Goal: Obtain resource: Download file/media

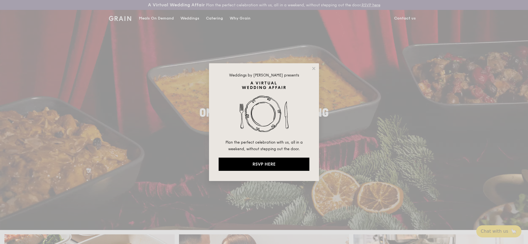
click at [125, 19] on div "Weddings by [PERSON_NAME] presents Plan the perfect celebration with us, all in…" at bounding box center [264, 122] width 528 height 244
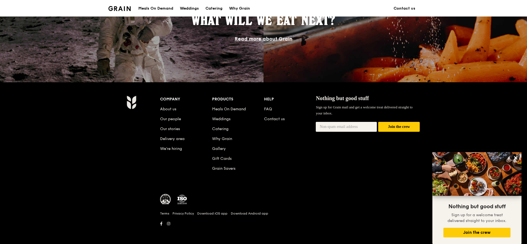
scroll to position [500, 0]
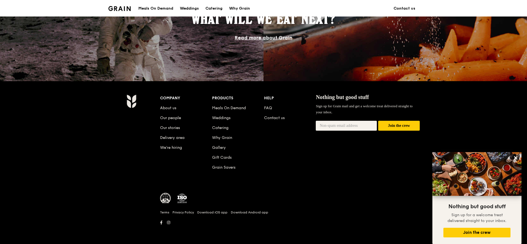
click at [166, 10] on div "Meals On Demand" at bounding box center [155, 8] width 35 height 16
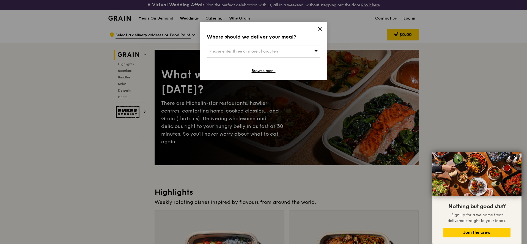
click at [319, 28] on icon at bounding box center [319, 28] width 3 height 3
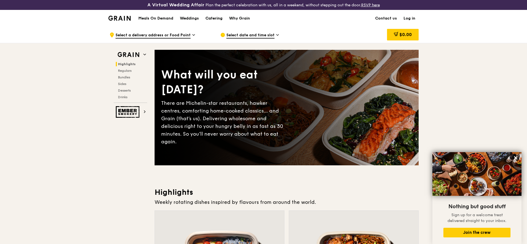
click at [208, 16] on div "Catering" at bounding box center [213, 18] width 17 height 16
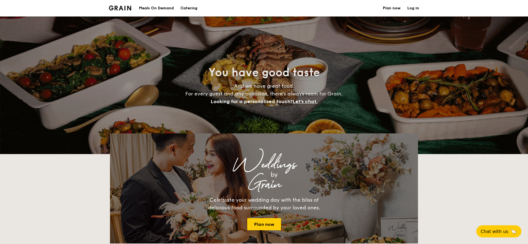
select select
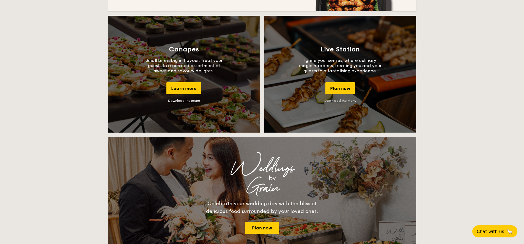
scroll to position [495, 0]
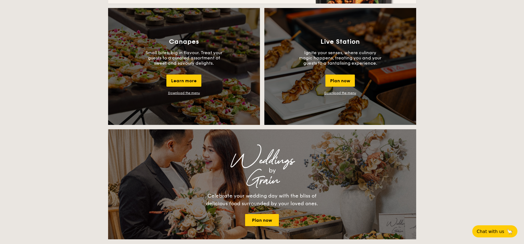
click at [342, 92] on link "Download the menu" at bounding box center [340, 93] width 32 height 4
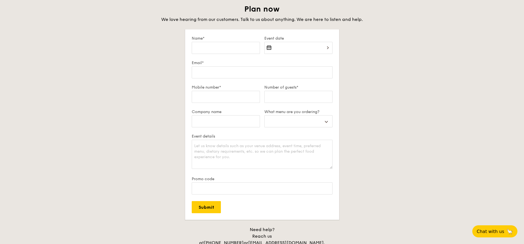
scroll to position [990, 0]
